Goal: Information Seeking & Learning: Learn about a topic

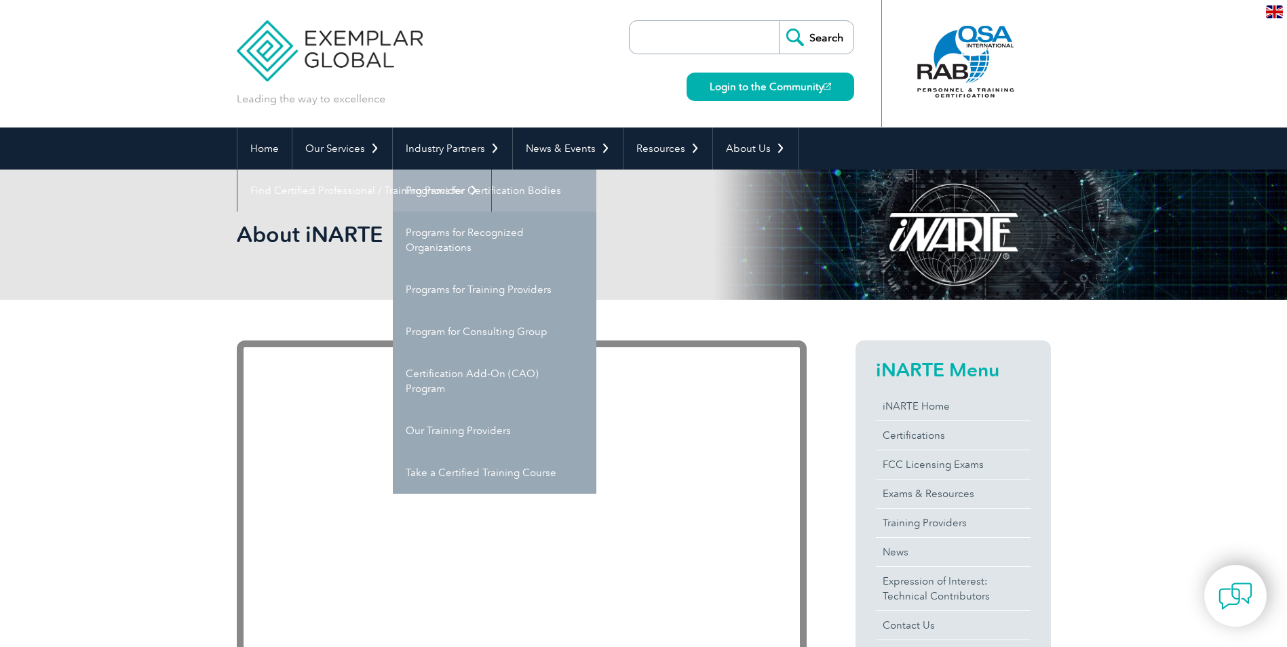
click at [489, 178] on link "Programs for Certification Bodies" at bounding box center [495, 191] width 204 height 42
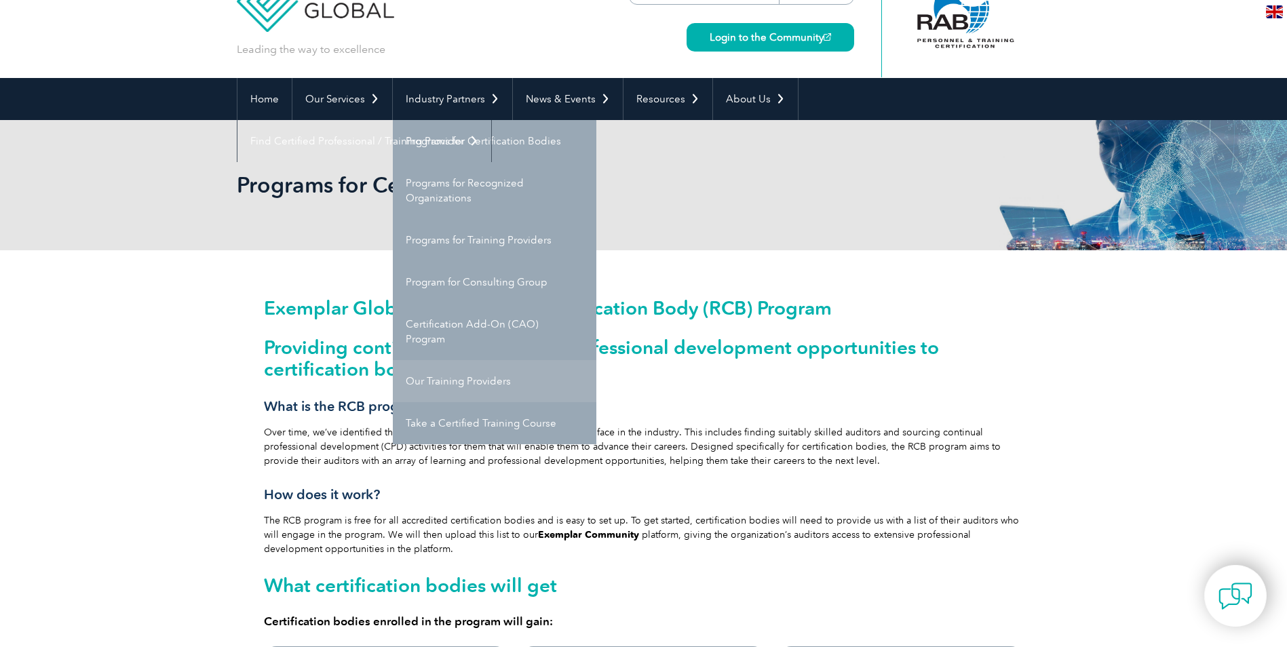
scroll to position [50, 0]
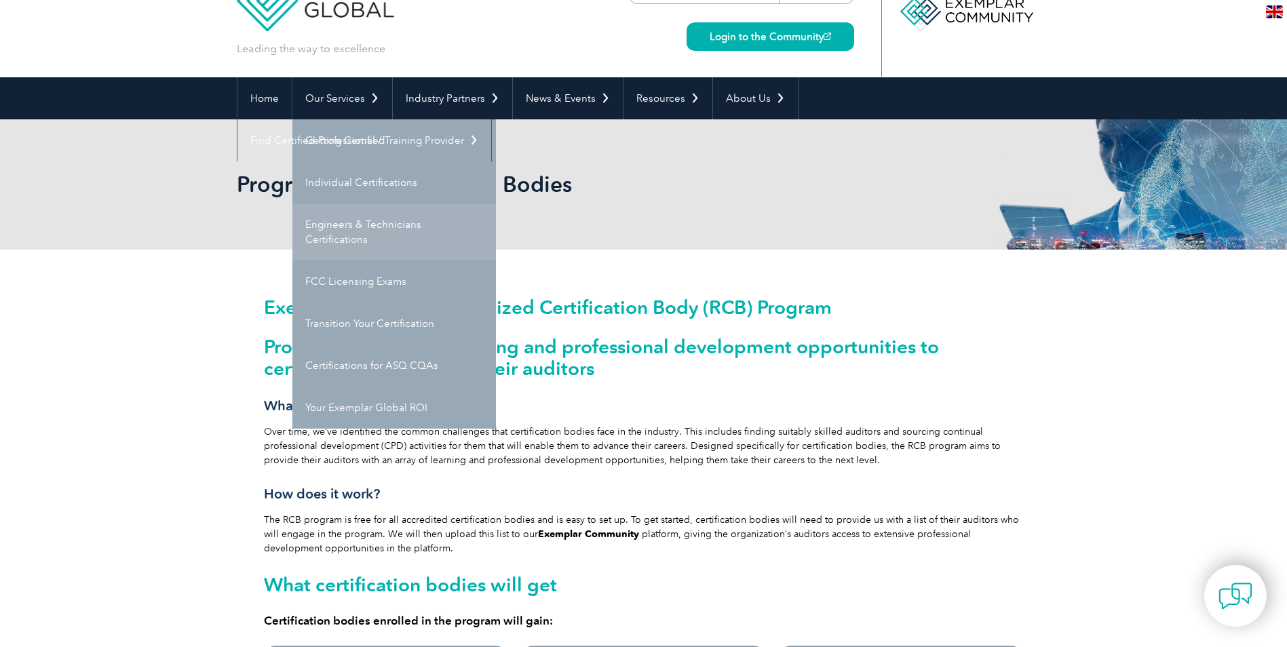
click at [371, 239] on link "Engineers & Technicians Certifications" at bounding box center [394, 232] width 204 height 57
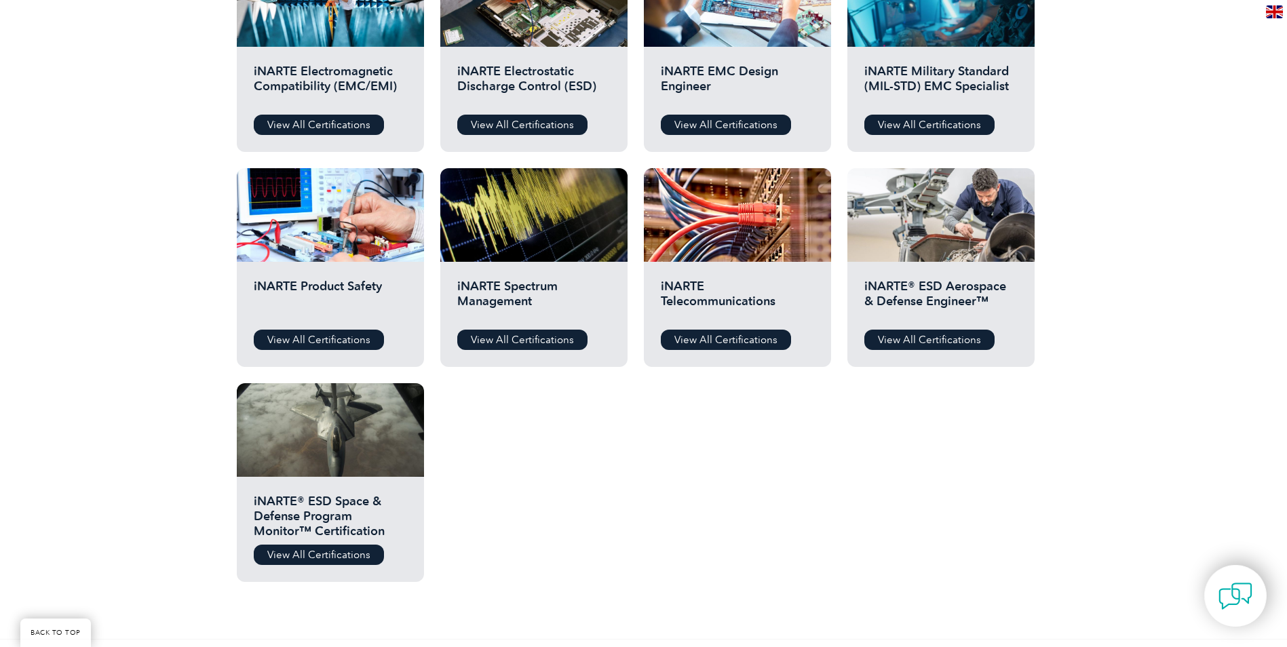
scroll to position [497, 0]
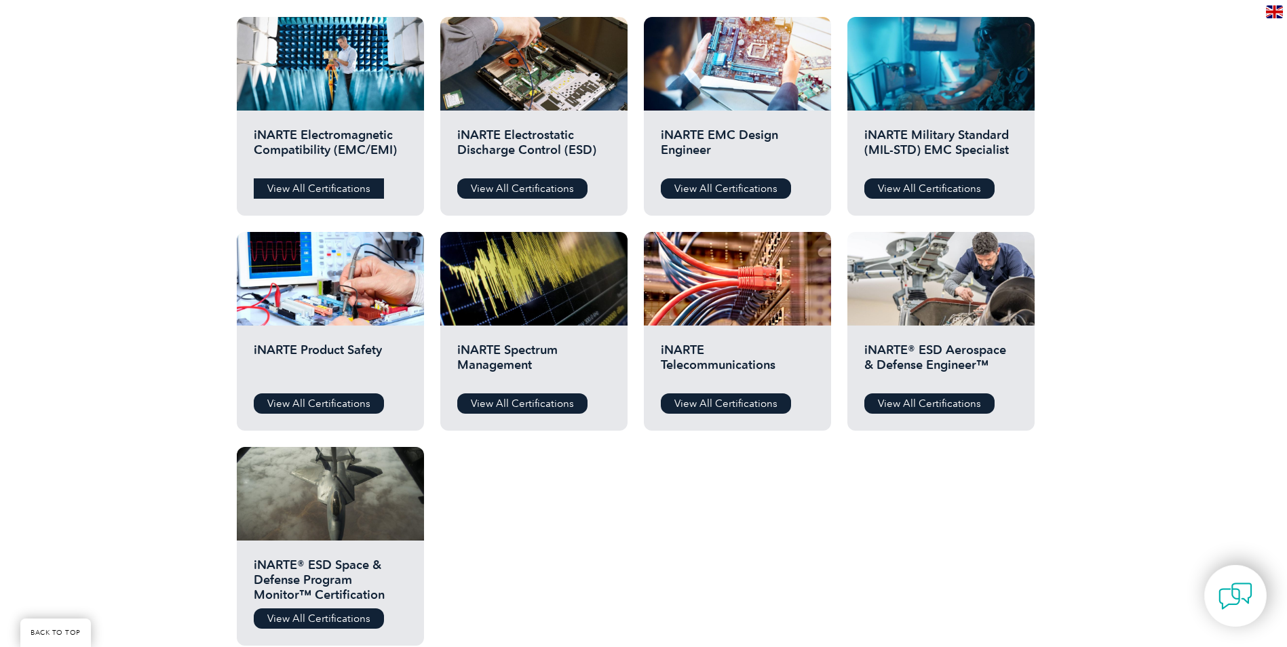
click at [360, 189] on link "View All Certifications" at bounding box center [319, 188] width 130 height 20
click at [758, 195] on link "View All Certifications" at bounding box center [726, 188] width 130 height 20
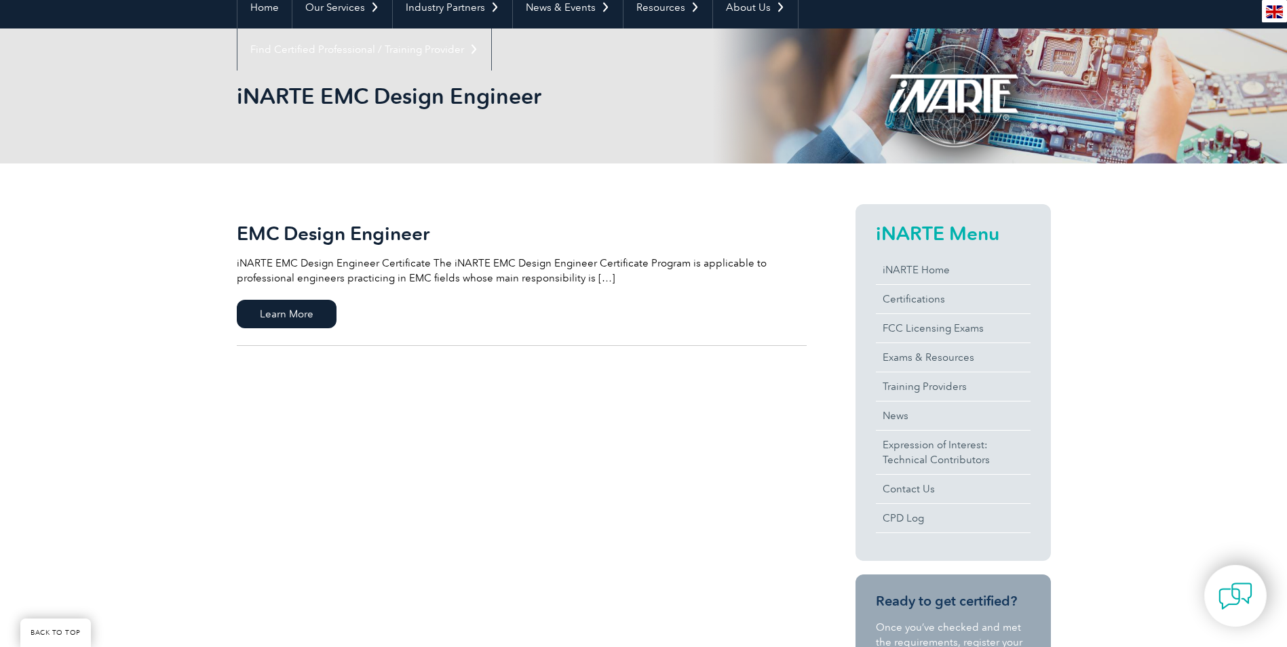
scroll to position [142, 0]
click at [307, 316] on span "Learn More" at bounding box center [287, 313] width 100 height 28
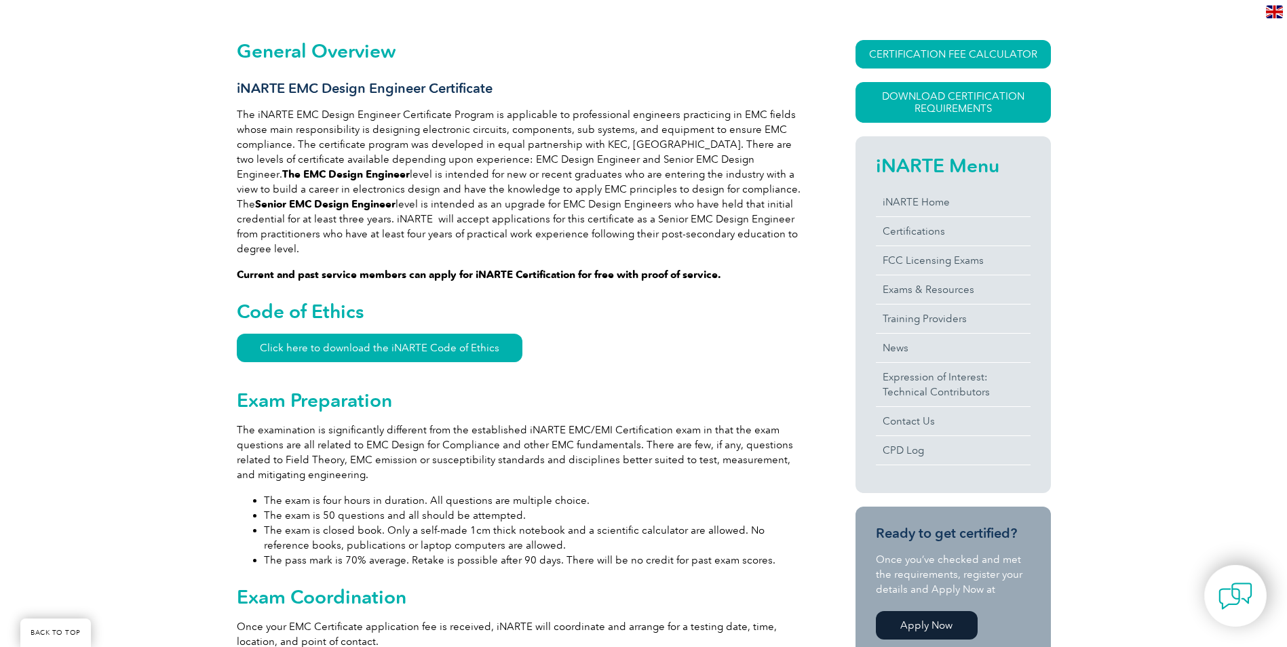
scroll to position [306, 0]
click at [468, 333] on link "Click here to download the iNARTE Code of Ethics" at bounding box center [380, 347] width 286 height 28
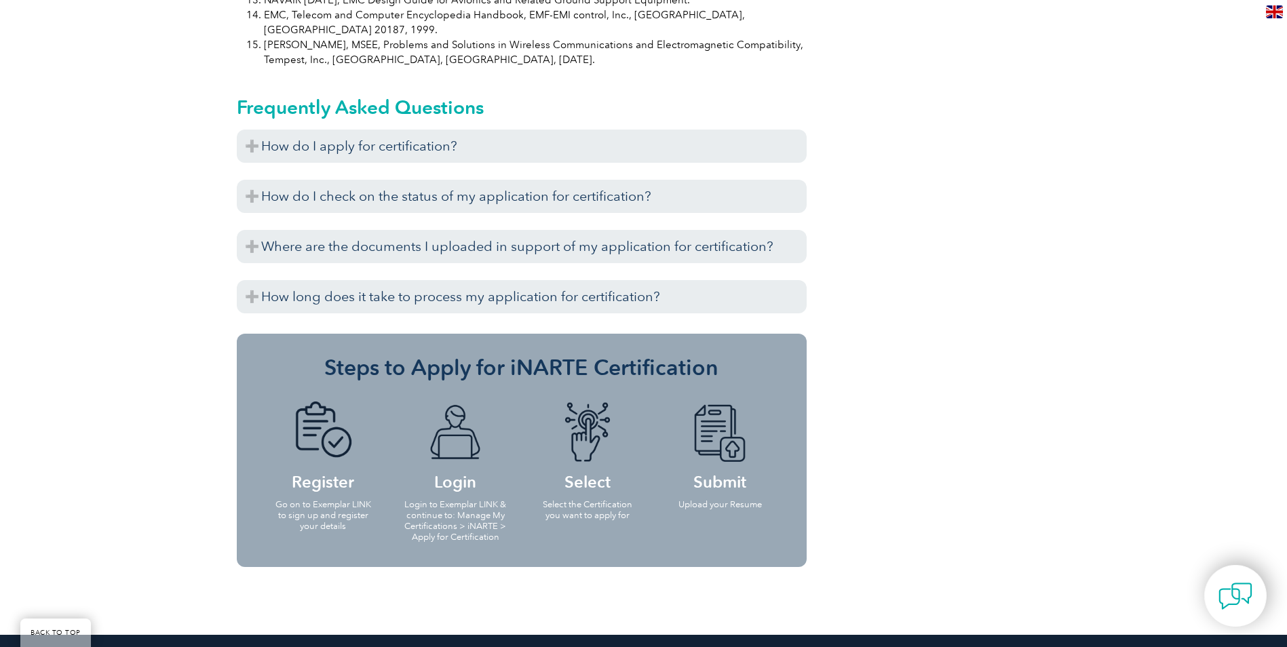
scroll to position [1486, 0]
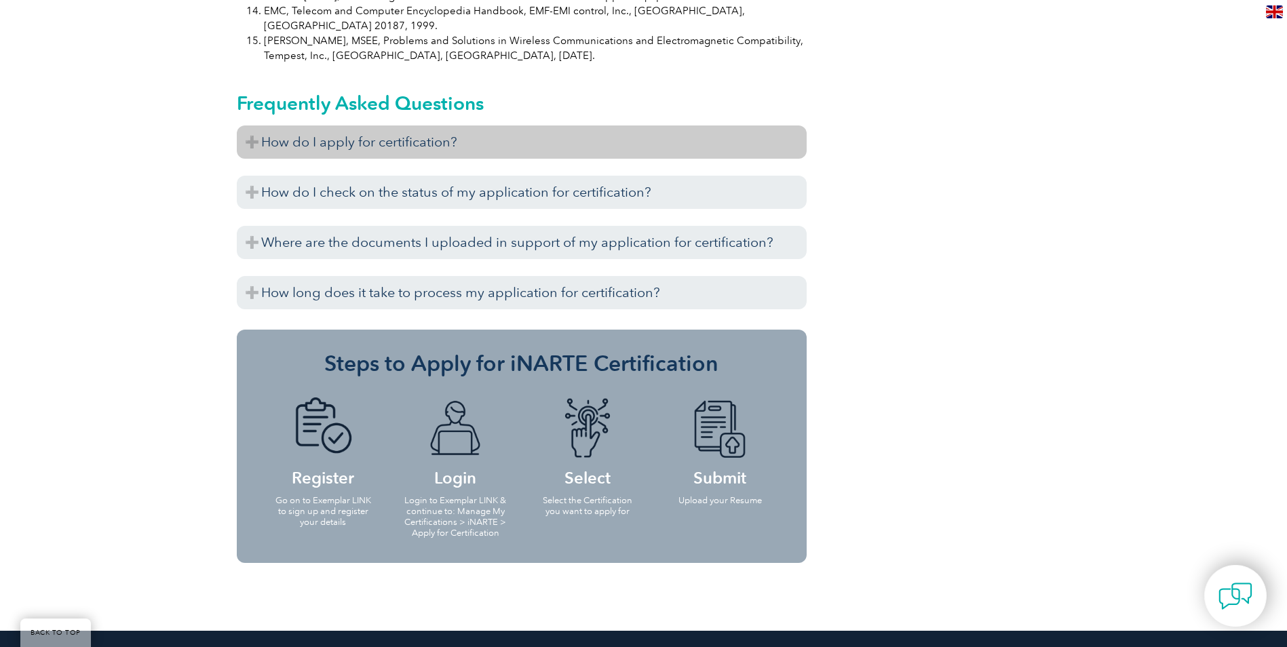
click at [248, 126] on h3 "How do I apply for certification?" at bounding box center [522, 142] width 570 height 33
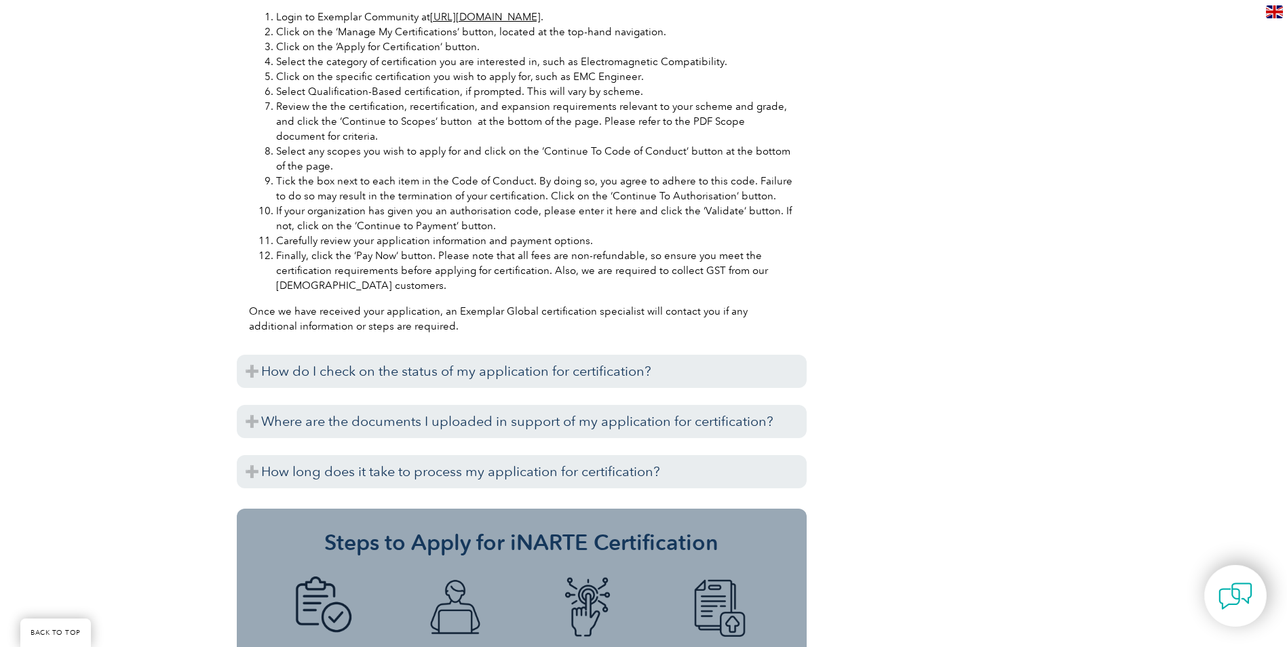
scroll to position [1871, 0]
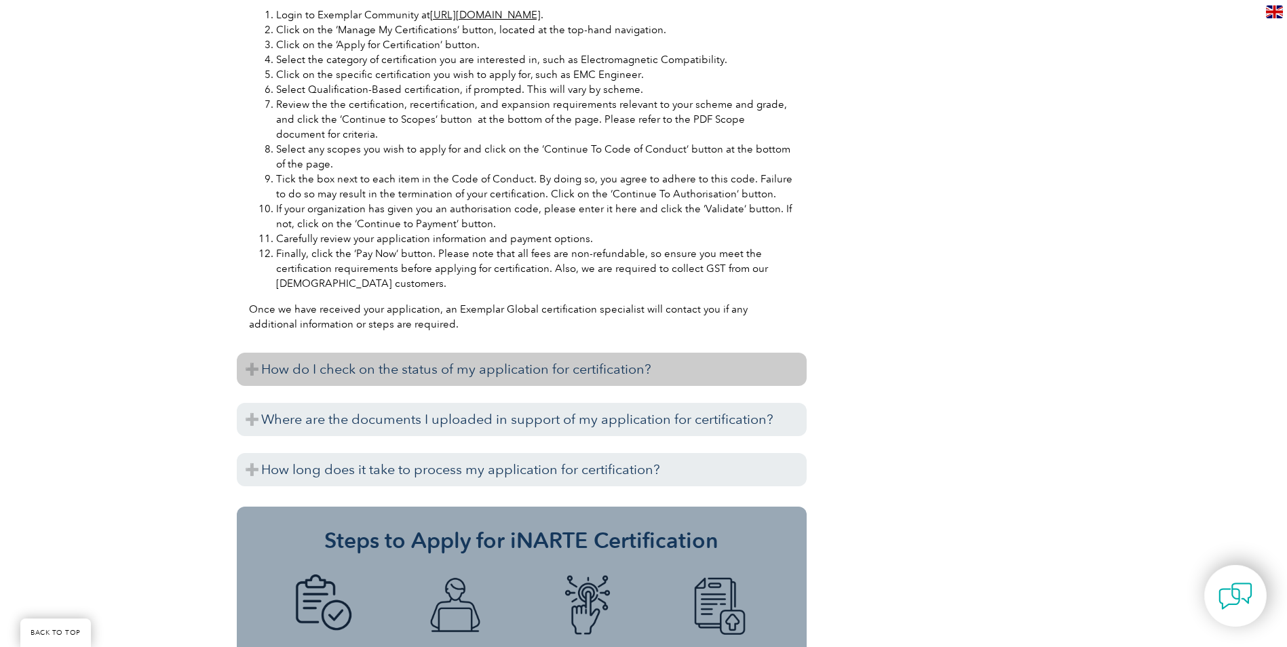
click at [294, 353] on h3 "How do I check on the status of my application for certification?" at bounding box center [522, 369] width 570 height 33
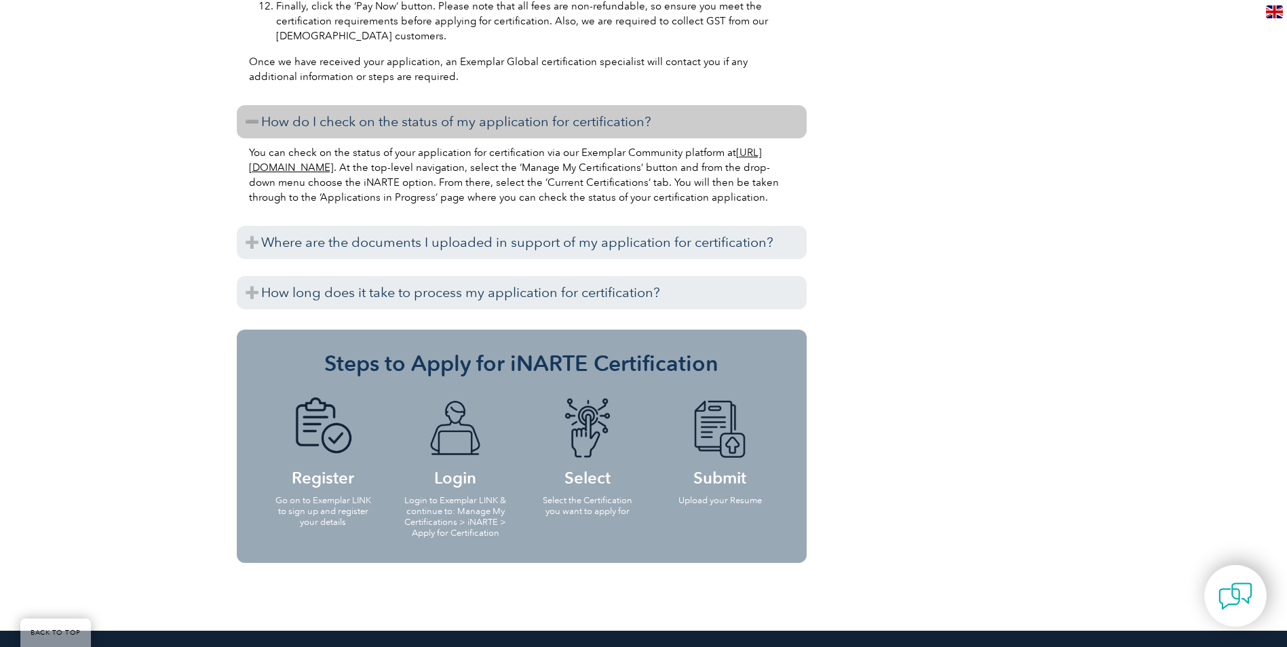
scroll to position [2150, 0]
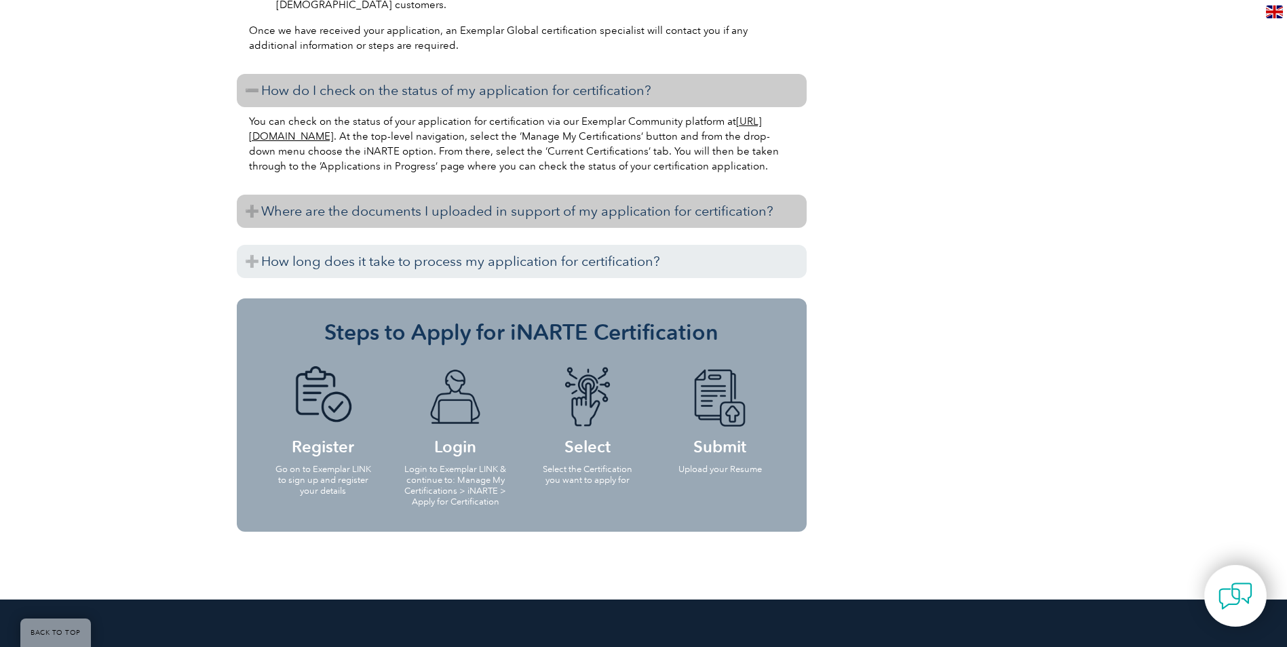
click at [249, 195] on h3 "Where are the documents I uploaded in support of my application for certificati…" at bounding box center [522, 211] width 570 height 33
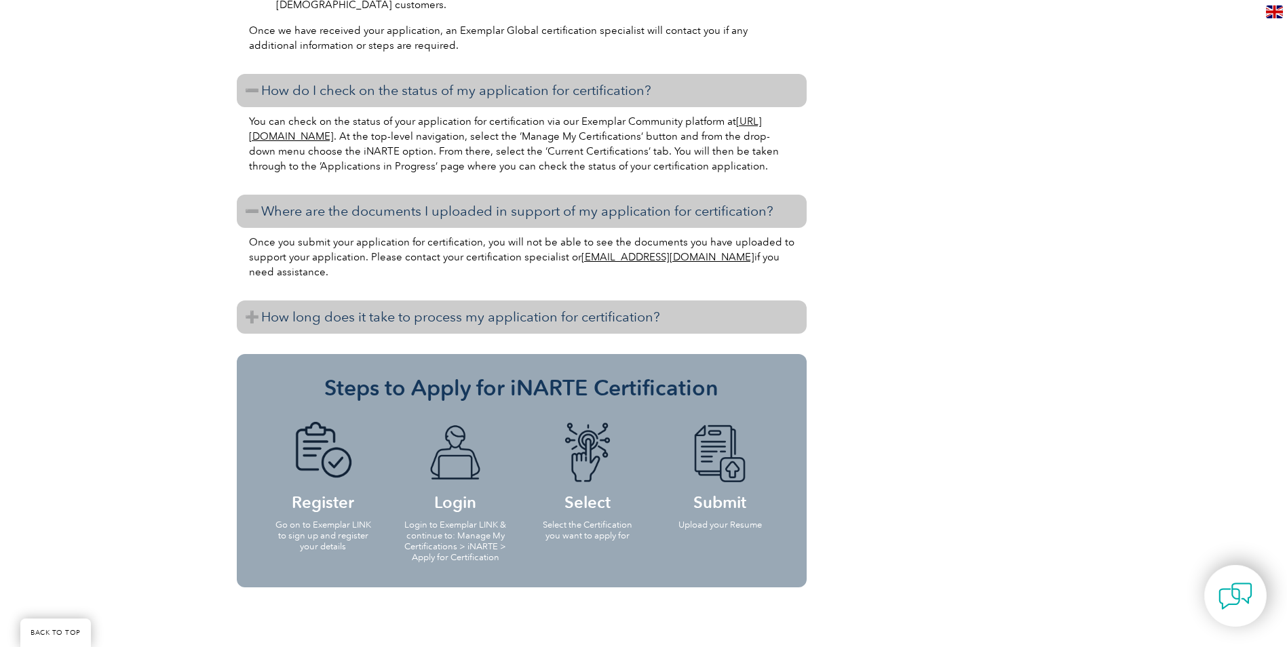
click at [261, 301] on h3 "How long does it take to process my application for certification?" at bounding box center [522, 317] width 570 height 33
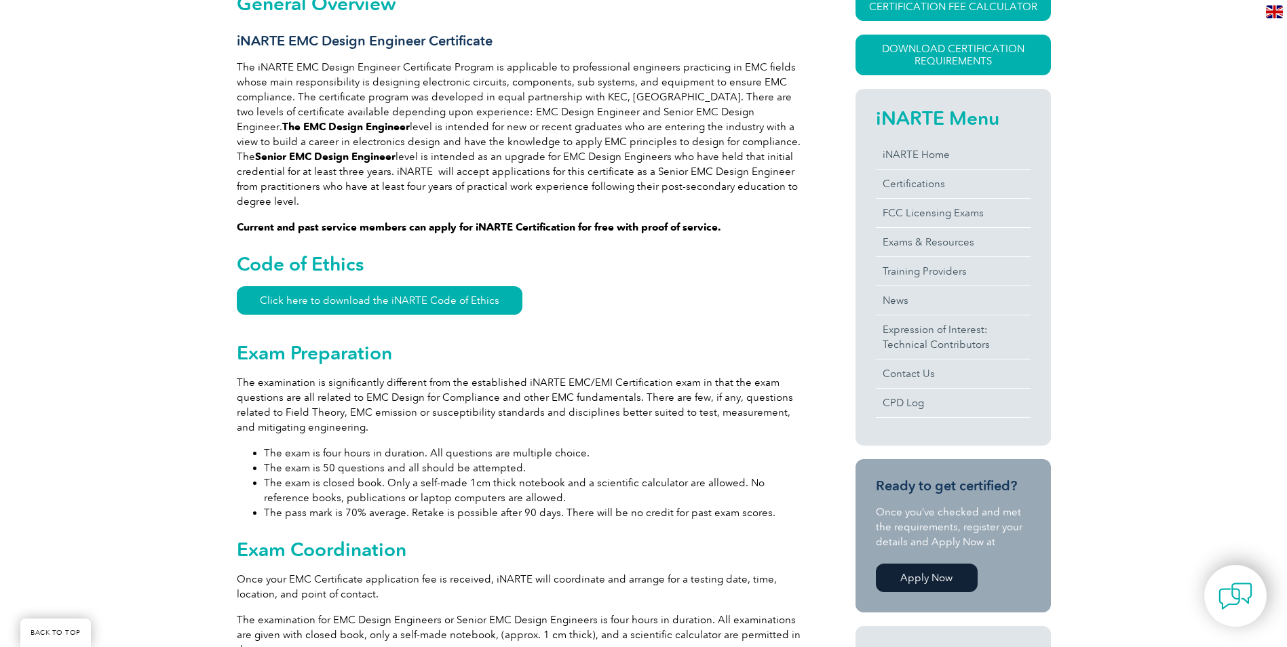
scroll to position [354, 0]
